Goal: Task Accomplishment & Management: Manage account settings

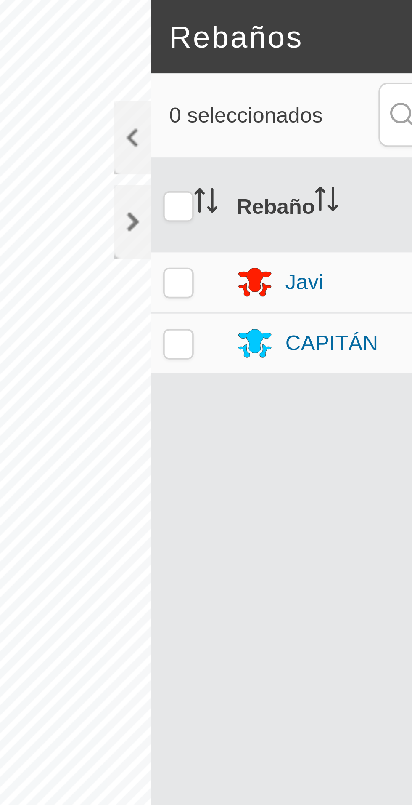
click at [204, 91] on p-checkbox at bounding box center [201, 94] width 8 height 7
checkbox input "true"
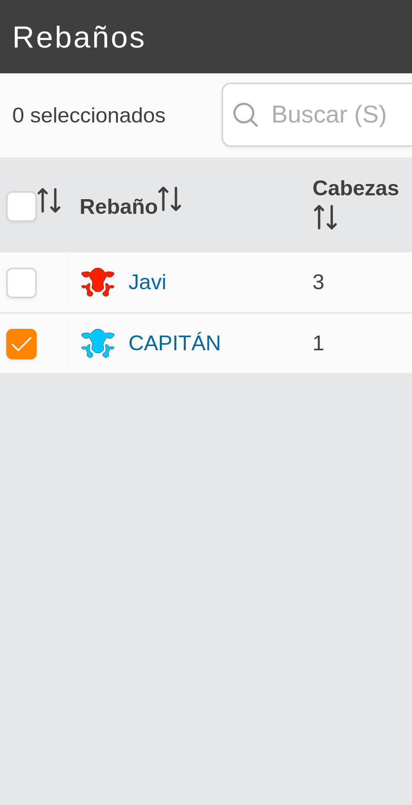
click at [242, 91] on font "CAPITÁN" at bounding box center [243, 94] width 26 height 7
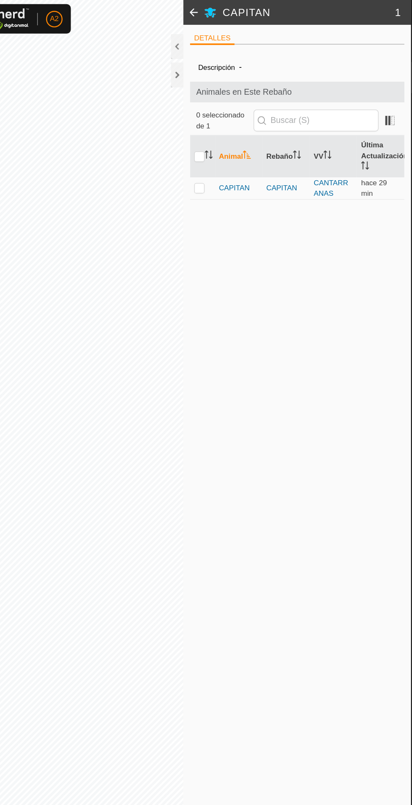
click at [237, 157] on span "CAPITAN" at bounding box center [234, 153] width 25 height 9
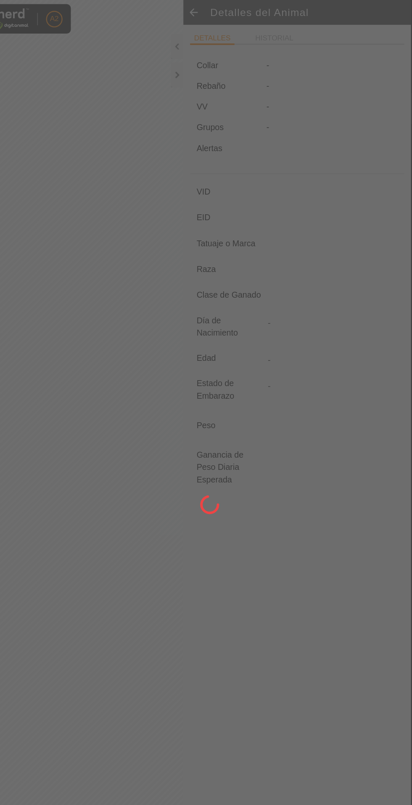
type input "CAPITAN"
type input "-"
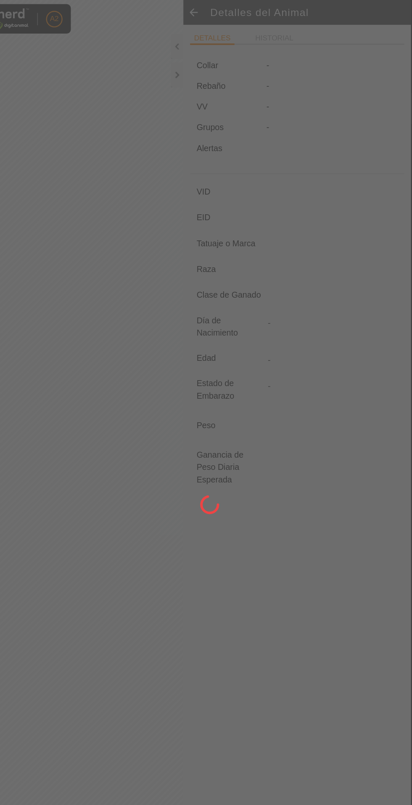
type input "0 kg"
type input "-"
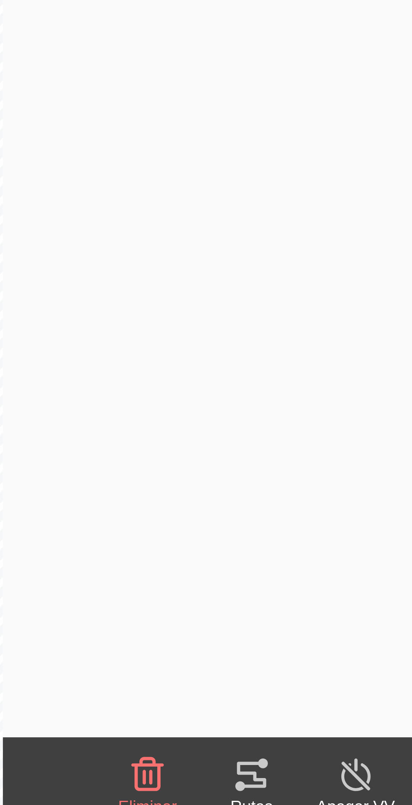
click at [253, 794] on div "Rutas" at bounding box center [257, 797] width 27 height 6
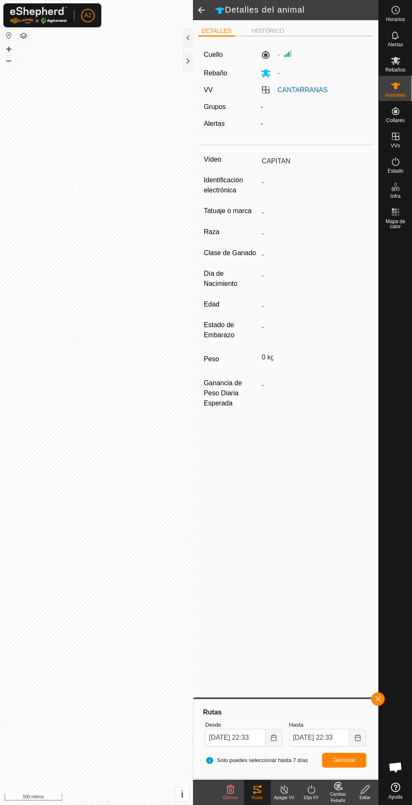
click at [186, 66] on div at bounding box center [188, 61] width 10 height 20
